Goal: Transaction & Acquisition: Purchase product/service

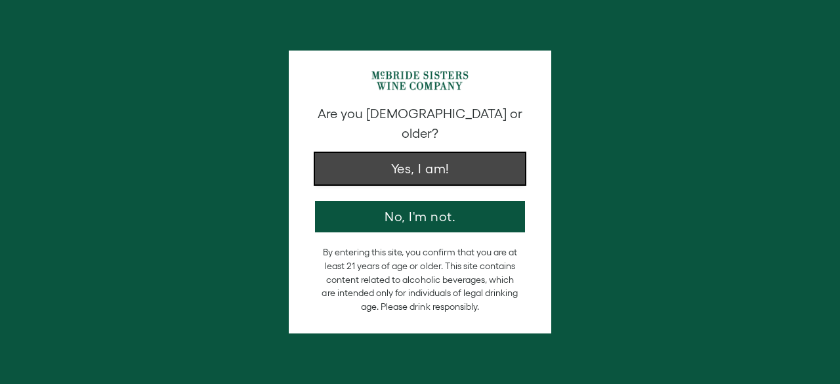
click at [454, 165] on button "Yes, I am!" at bounding box center [420, 168] width 210 height 31
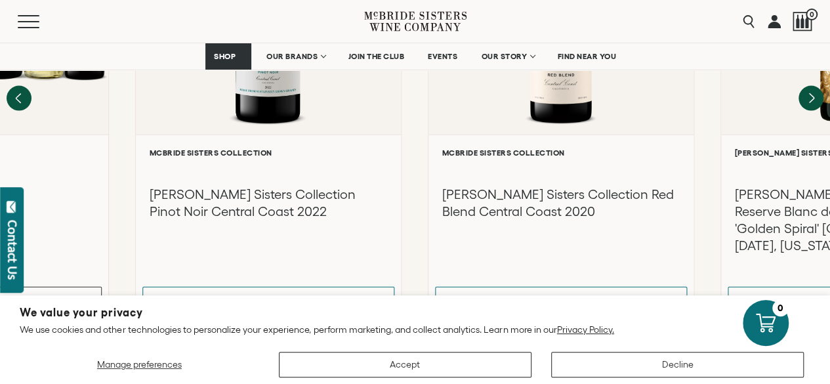
scroll to position [1312, 0]
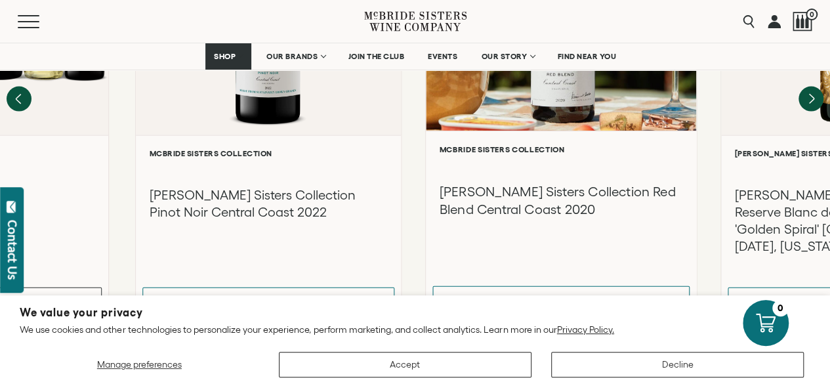
click at [618, 216] on div "**********" at bounding box center [561, 225] width 270 height 189
